Goal: Transaction & Acquisition: Book appointment/travel/reservation

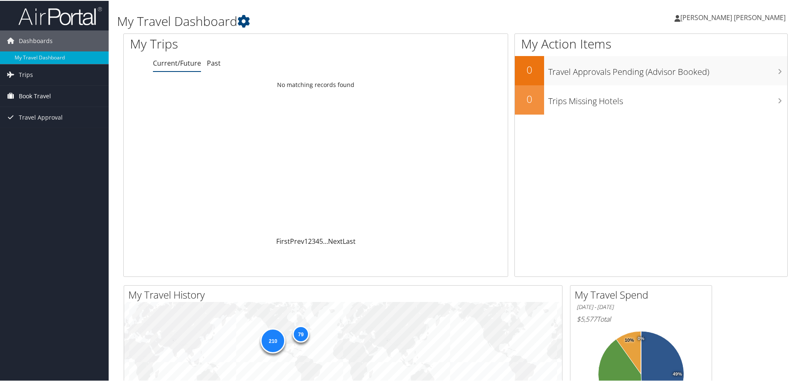
click at [34, 99] on span "Book Travel" at bounding box center [35, 95] width 32 height 21
click at [35, 137] on link "Book/Manage Online Trips" at bounding box center [54, 137] width 109 height 13
